Goal: Transaction & Acquisition: Purchase product/service

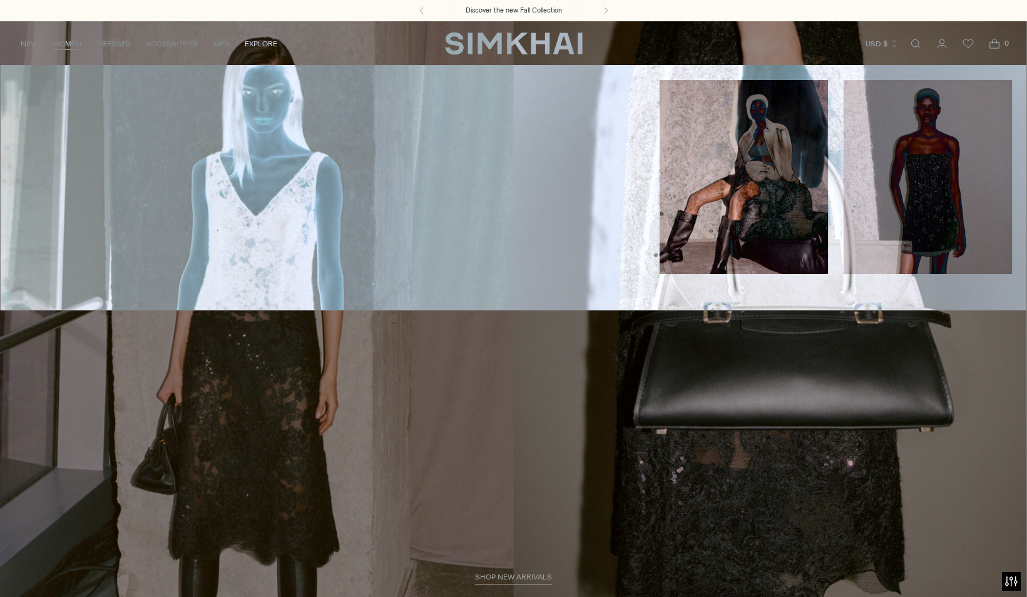
click at [161, 110] on link "Dresses" at bounding box center [155, 112] width 34 height 9
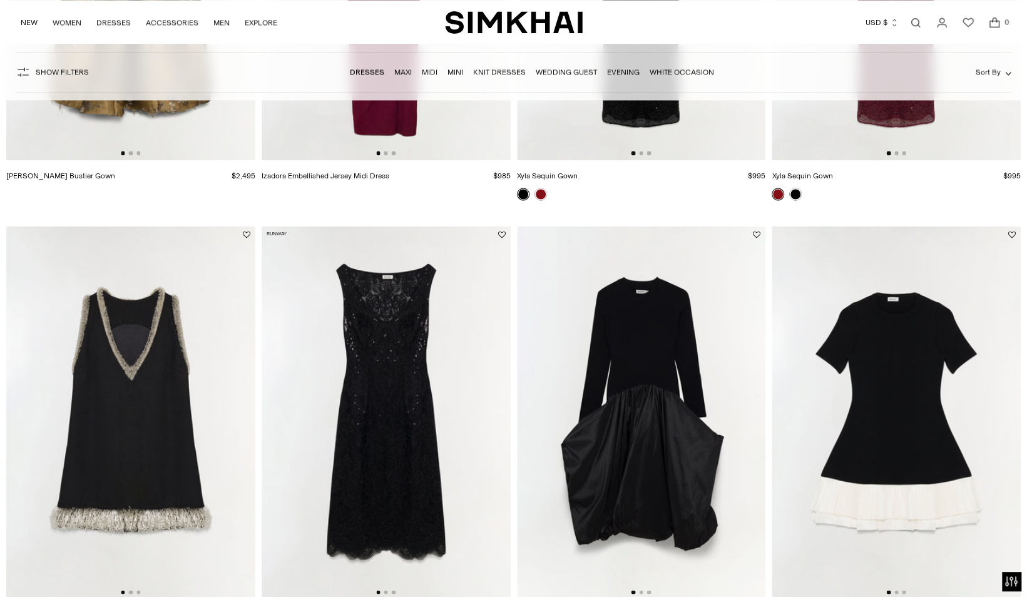
scroll to position [1273, 0]
click at [487, 73] on link "Knit Dresses" at bounding box center [499, 72] width 53 height 9
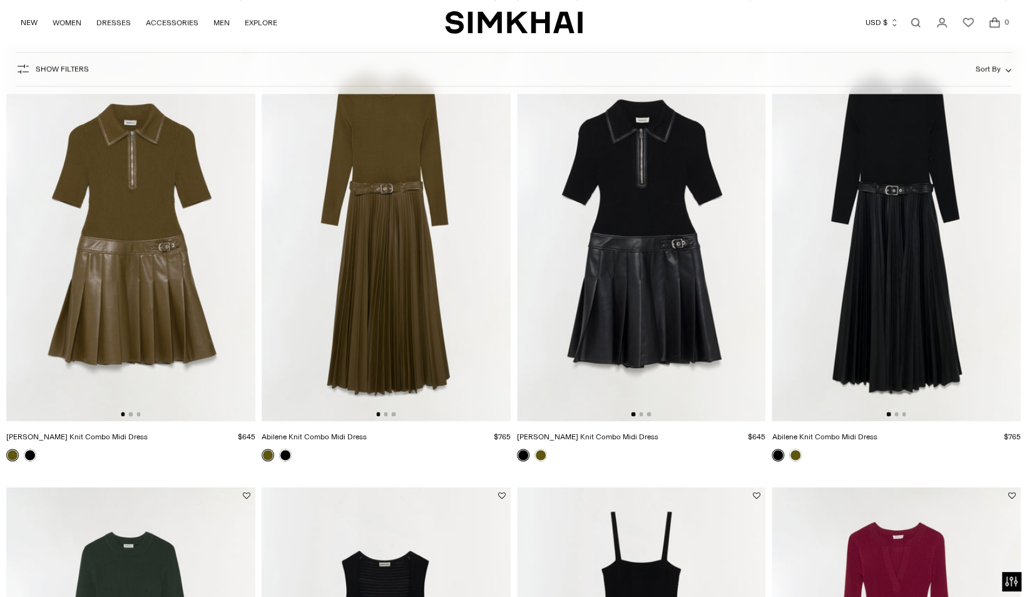
scroll to position [83, 0]
